Goal: Task Accomplishment & Management: Manage account settings

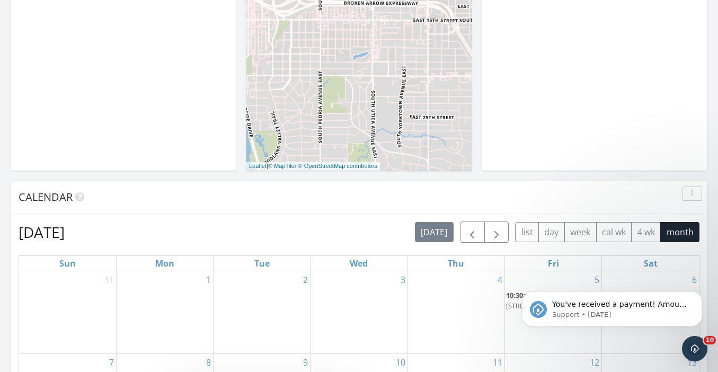
scroll to position [703, 0]
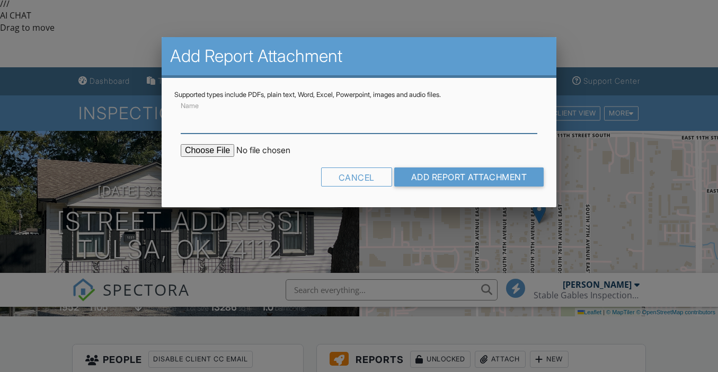
click at [228, 128] on input "Name" at bounding box center [359, 121] width 357 height 26
type input "ODAFF Report"
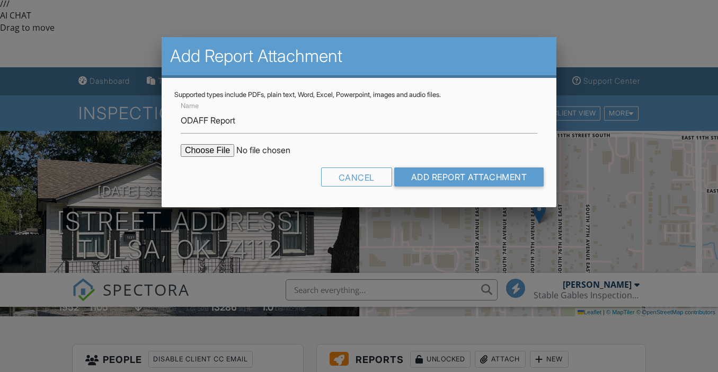
click at [216, 149] on input "file" at bounding box center [271, 150] width 180 height 13
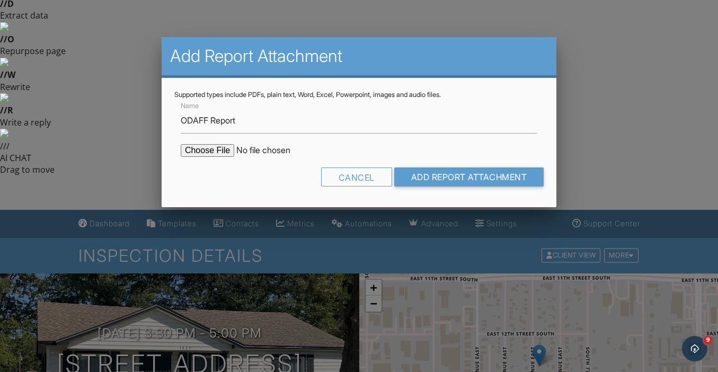
type input "C:\fakepath\1227 S 74th E Ave Tulsa.pdf"
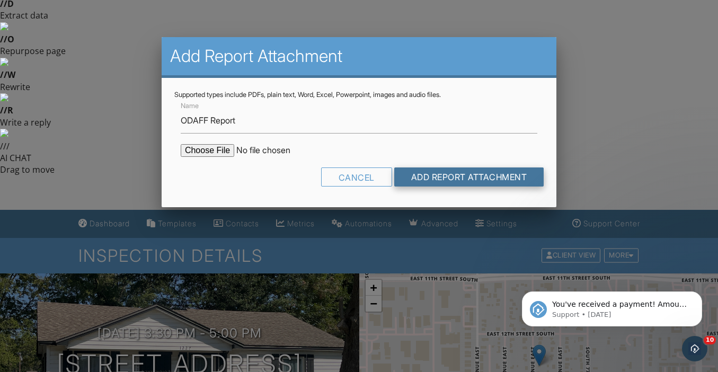
click at [451, 180] on input "Add Report Attachment" at bounding box center [469, 176] width 150 height 19
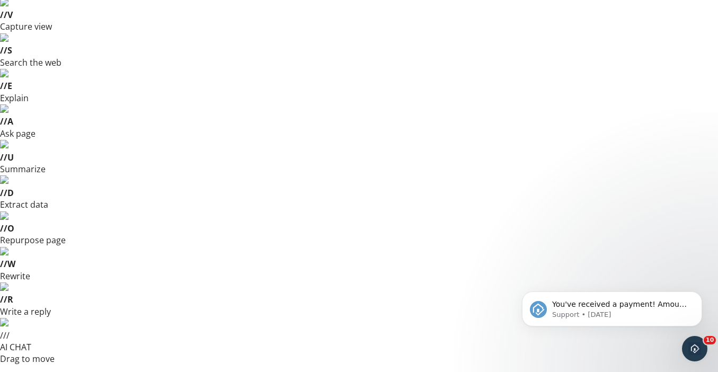
scroll to position [49, 0]
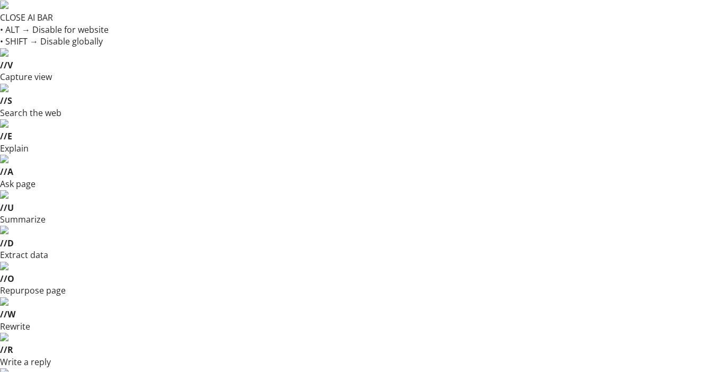
scroll to position [153, 0]
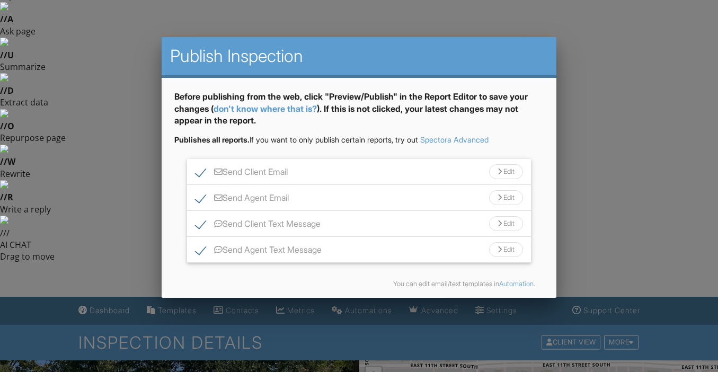
scroll to position [41, 0]
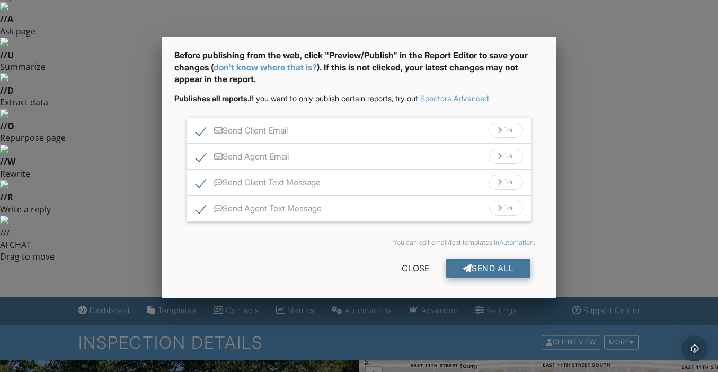
click at [474, 264] on div "Send All" at bounding box center [488, 268] width 85 height 19
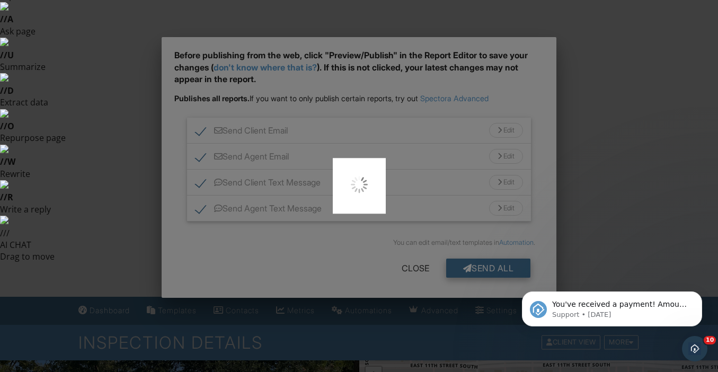
scroll to position [0, 0]
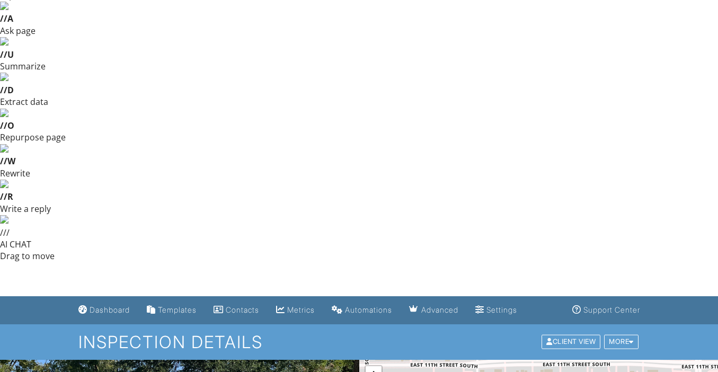
scroll to position [153, 0]
